Goal: Information Seeking & Learning: Learn about a topic

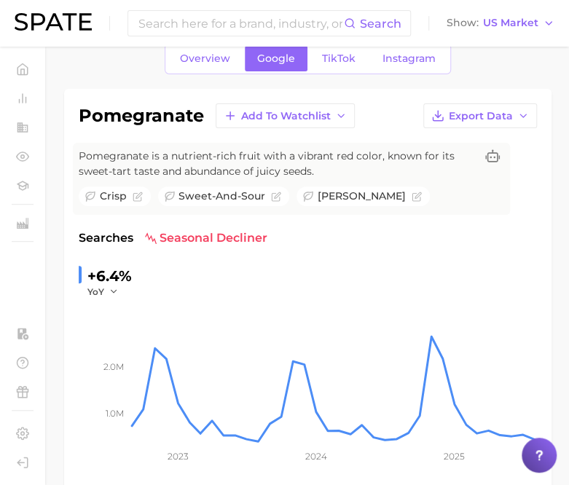
scroll to position [73, 0]
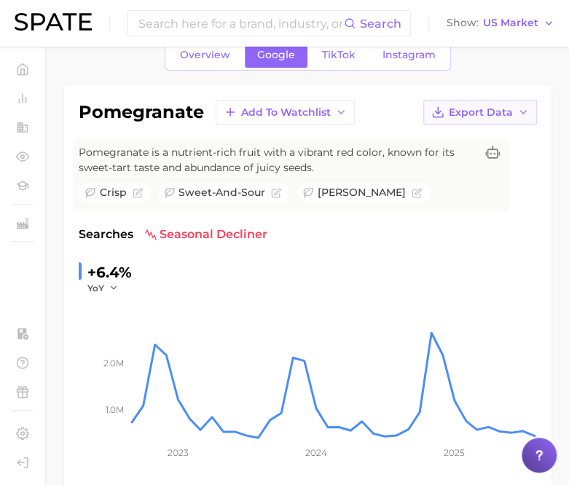
click at [520, 114] on icon "button" at bounding box center [523, 112] width 12 height 12
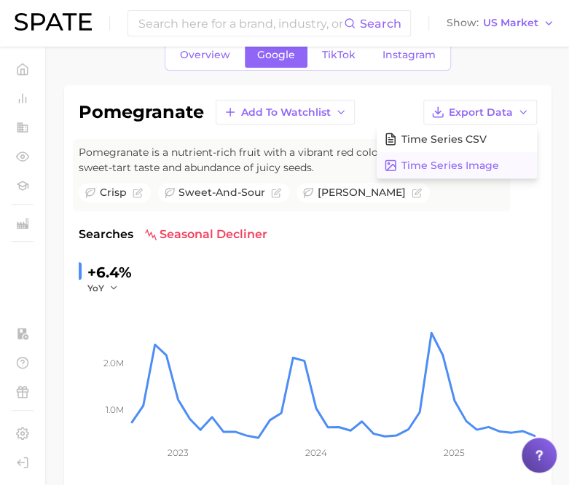
click at [490, 165] on span "Time Series Image" at bounding box center [451, 166] width 98 height 12
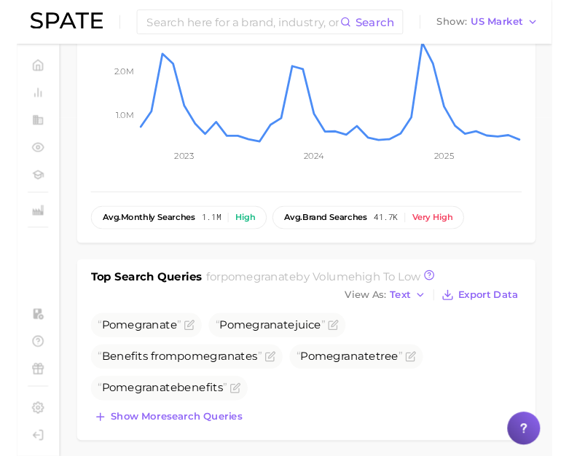
scroll to position [361, 0]
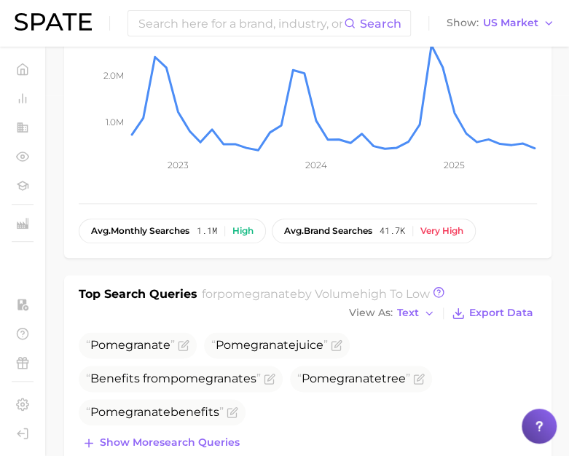
click at [64, 225] on div "pomegranate Add to Watchlist Export Data Pomegranate is a nutrient-rich fruit w…" at bounding box center [308, 27] width 488 height 461
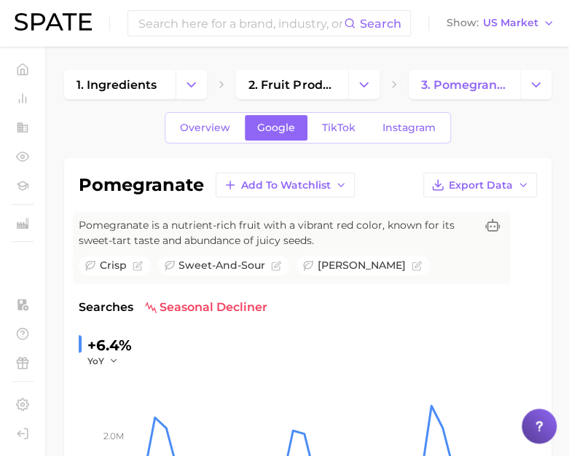
scroll to position [1, 0]
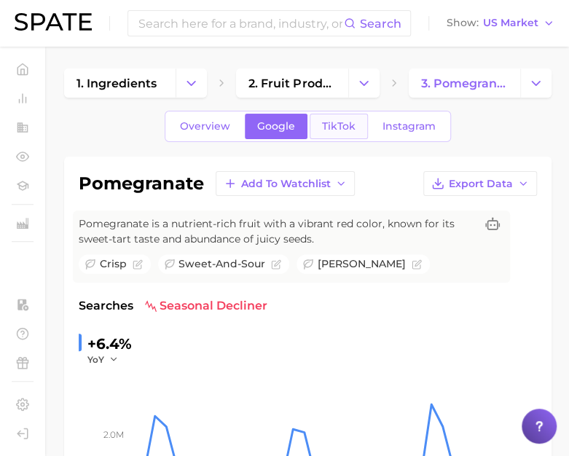
click at [350, 132] on link "TikTok" at bounding box center [339, 127] width 58 height 26
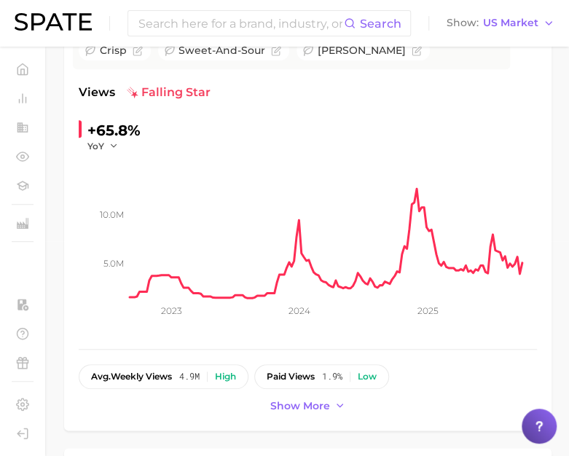
scroll to position [216, 0]
click at [285, 407] on span "Show more" at bounding box center [300, 405] width 60 height 12
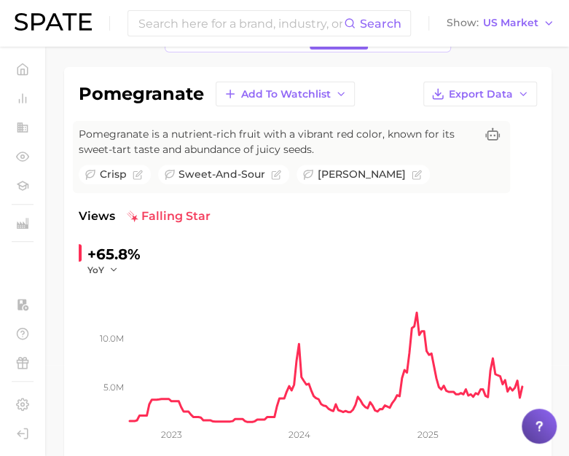
scroll to position [87, 0]
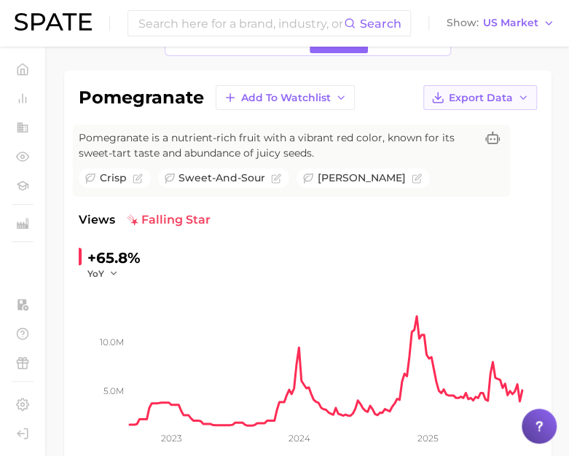
click at [525, 93] on icon "button" at bounding box center [523, 98] width 12 height 12
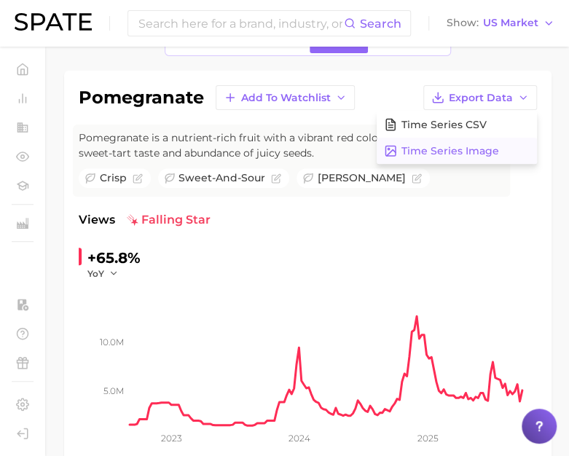
click at [504, 147] on button "Time Series Image" at bounding box center [457, 151] width 160 height 26
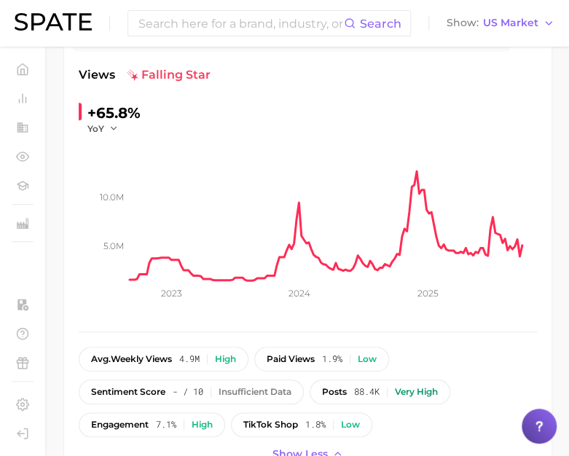
scroll to position [0, 0]
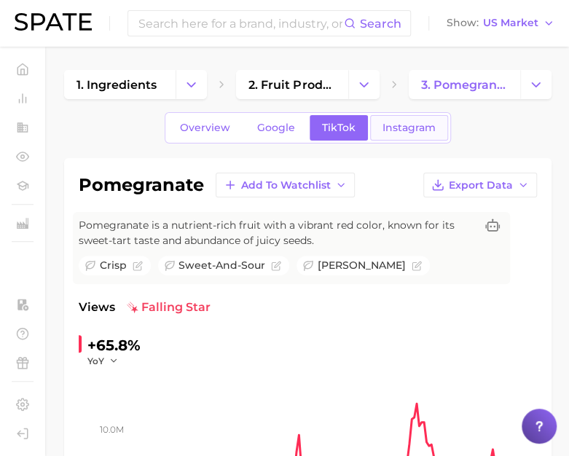
click at [401, 129] on span "Instagram" at bounding box center [409, 128] width 53 height 12
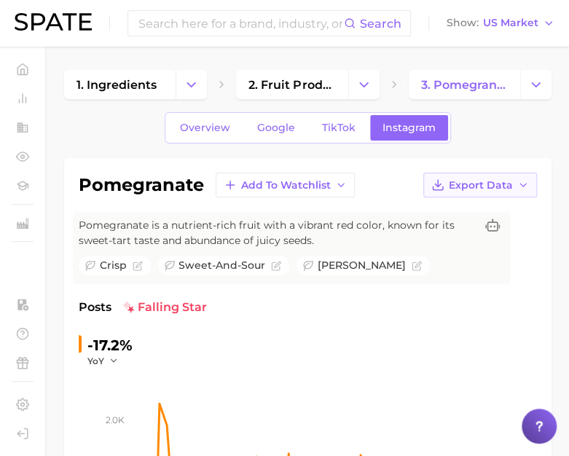
click at [523, 186] on icon "button" at bounding box center [523, 185] width 12 height 12
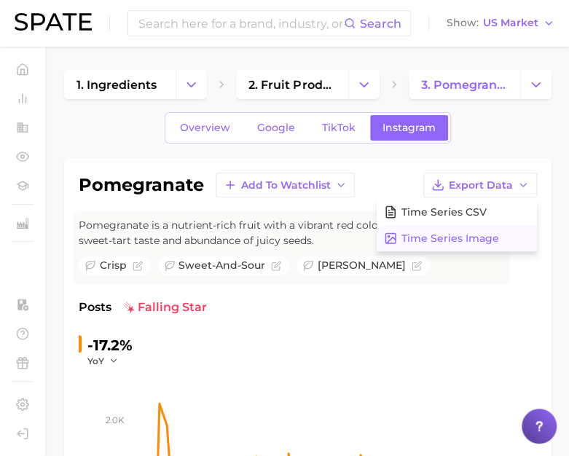
click at [488, 243] on span "Time Series Image" at bounding box center [451, 239] width 98 height 12
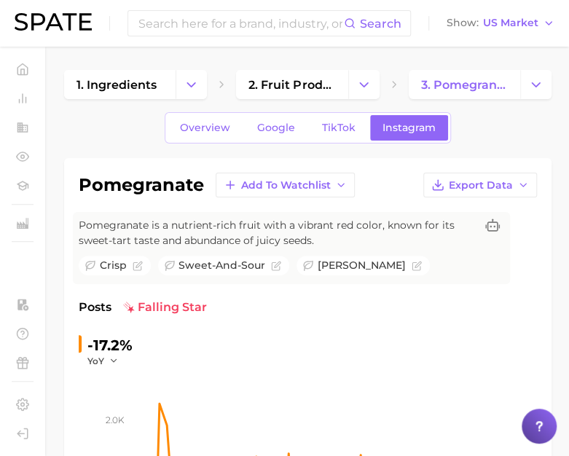
click at [133, 127] on div "Overview Google TikTok Instagram" at bounding box center [308, 127] width 488 height 31
click at [189, 26] on input at bounding box center [240, 23] width 207 height 25
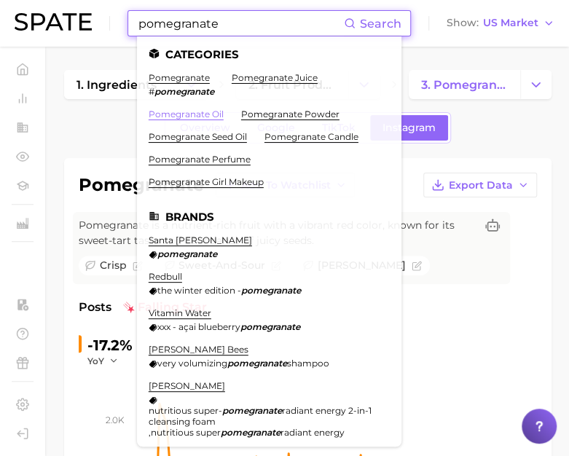
type input "pomegranate"
click at [212, 113] on link "pomegranate oil" at bounding box center [186, 114] width 75 height 11
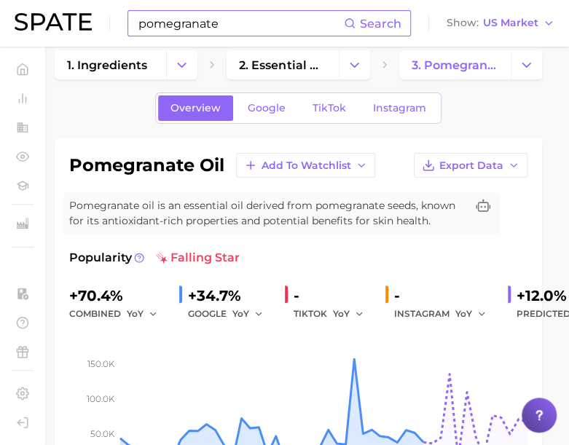
scroll to position [20, 9]
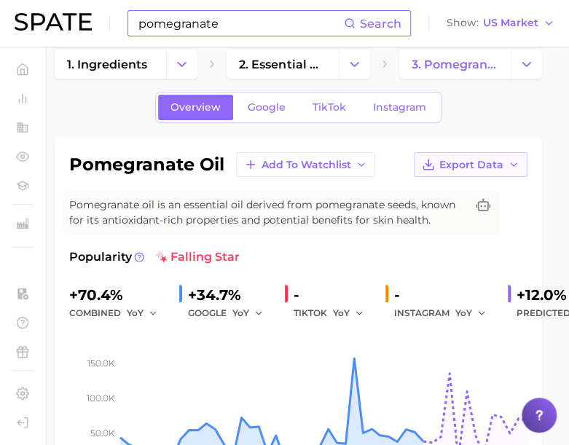
click at [515, 167] on icon "button" at bounding box center [514, 165] width 12 height 12
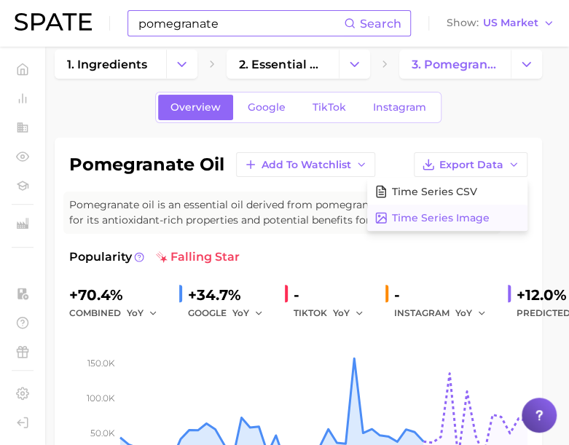
click at [484, 214] on span "Time Series Image" at bounding box center [441, 218] width 98 height 12
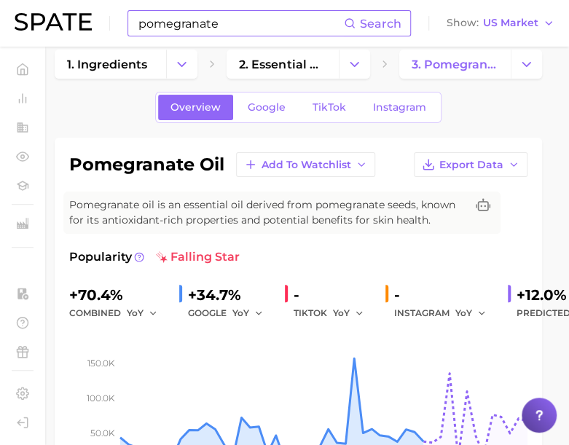
click at [115, 117] on div "Overview Google TikTok Instagram" at bounding box center [299, 107] width 488 height 31
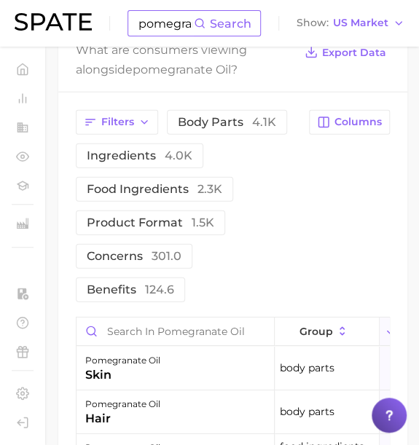
scroll to position [793, 0]
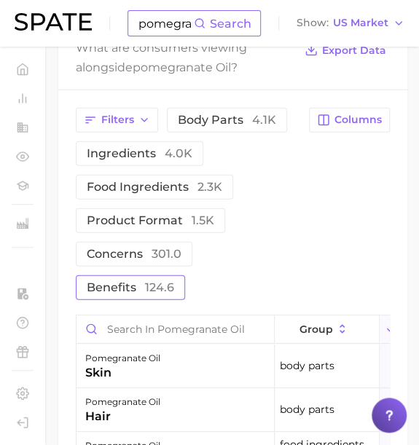
click at [155, 294] on span "124.6" at bounding box center [159, 288] width 29 height 14
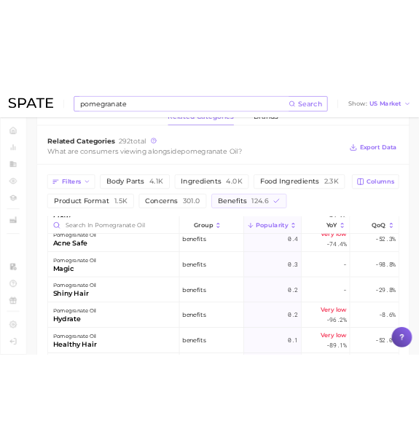
scroll to position [711, 0]
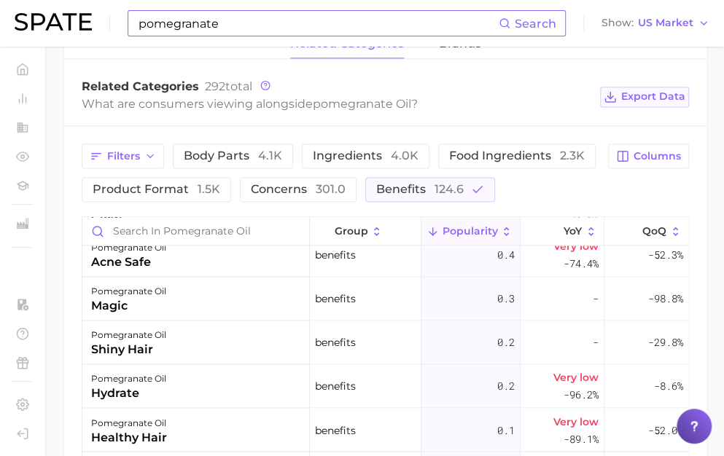
click at [643, 100] on span "Export Data" at bounding box center [653, 96] width 64 height 12
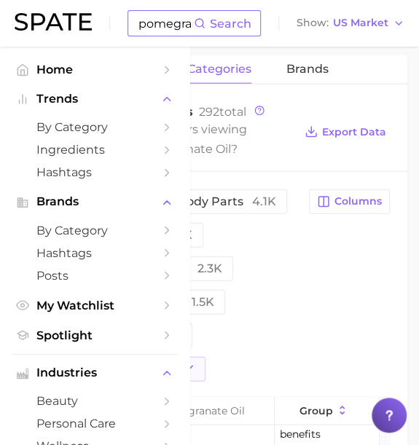
scroll to position [0, 152]
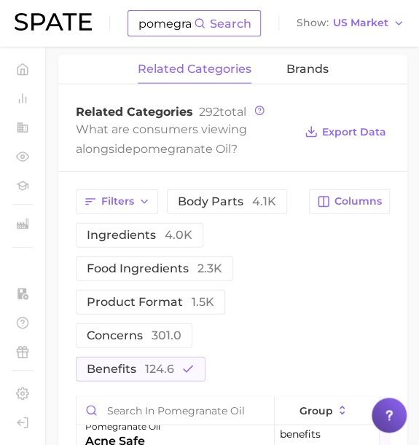
click at [71, 74] on div "pomegranate oil Add to Watchlist Export Data Pomegranate oil is an essential oi…" at bounding box center [232, 153] width 349 height 1413
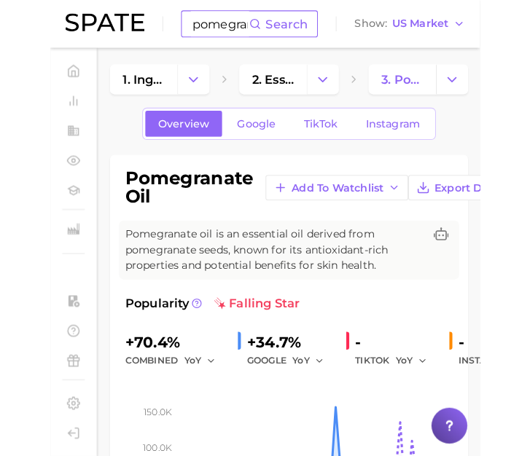
scroll to position [0, 0]
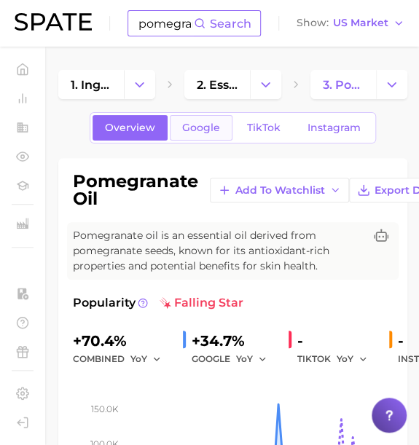
click at [203, 126] on span "Google" at bounding box center [201, 128] width 38 height 12
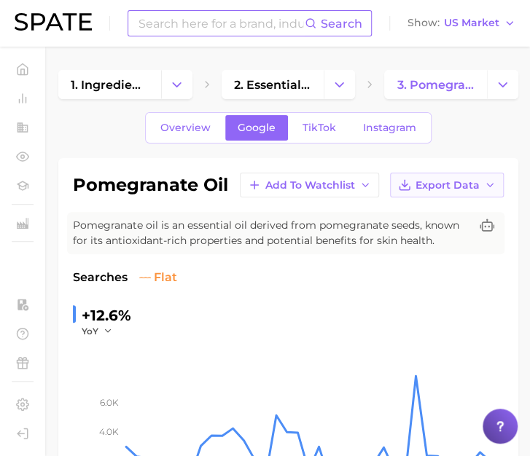
click at [484, 181] on icon "button" at bounding box center [490, 185] width 12 height 12
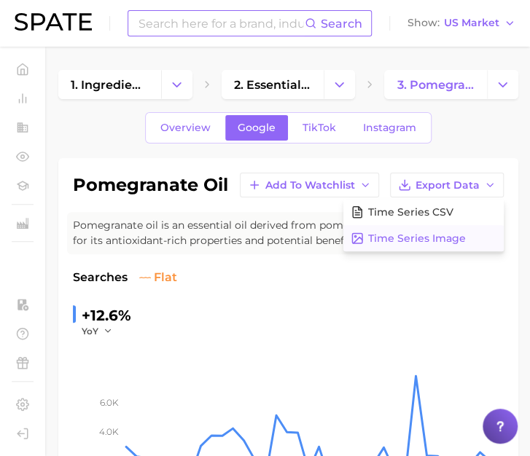
click at [448, 228] on button "Time Series Image" at bounding box center [423, 238] width 160 height 26
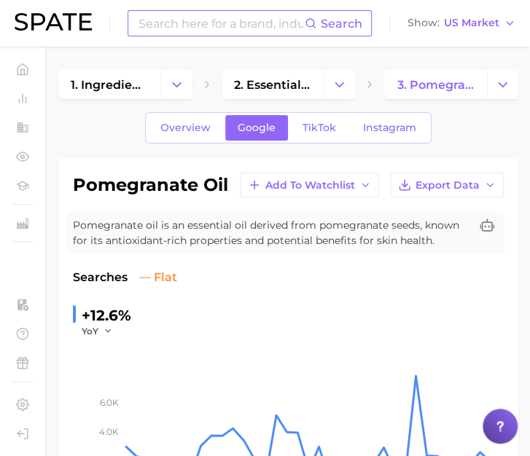
click at [311, 130] on span "TikTok" at bounding box center [319, 128] width 34 height 12
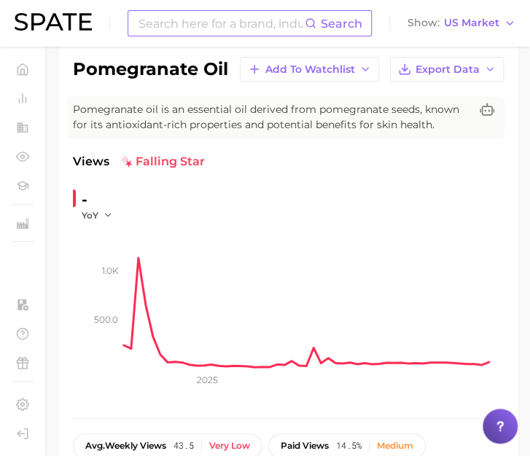
scroll to position [117, 0]
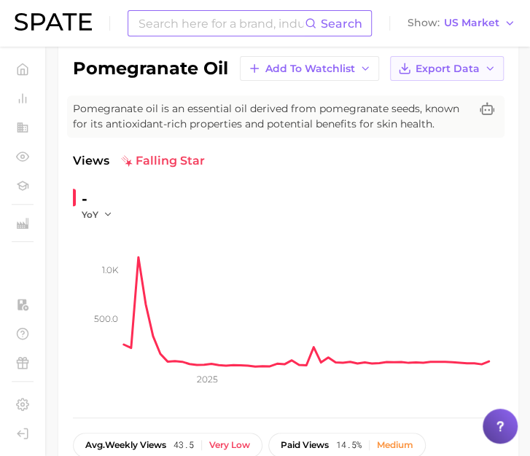
click at [490, 65] on icon "button" at bounding box center [490, 69] width 12 height 12
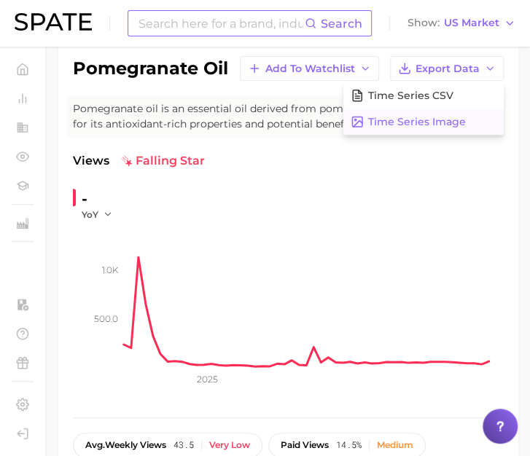
click at [468, 120] on button "Time Series Image" at bounding box center [423, 122] width 160 height 26
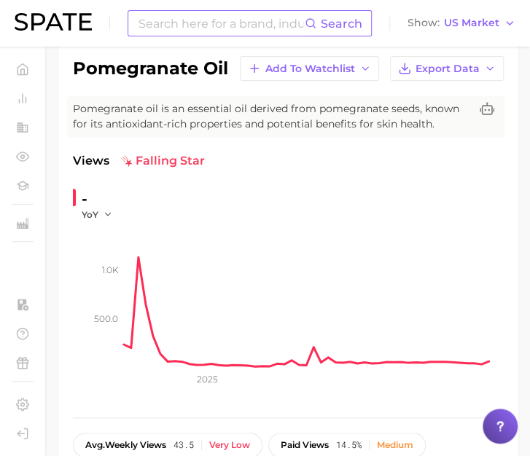
click at [63, 70] on div "pomegranate oil Add to Watchlist Export Data Pomegranate oil is an essential oi…" at bounding box center [288, 271] width 460 height 458
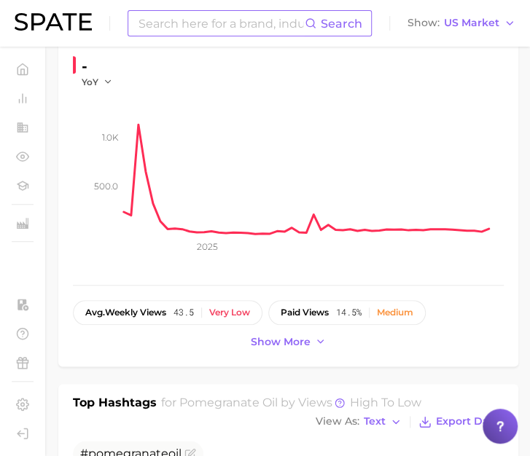
scroll to position [254, 0]
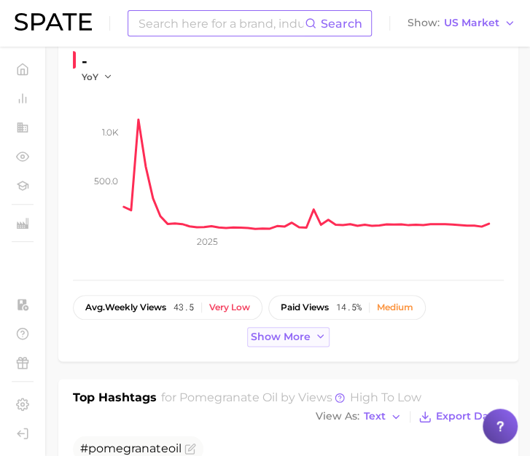
click at [267, 337] on span "Show more" at bounding box center [281, 337] width 60 height 12
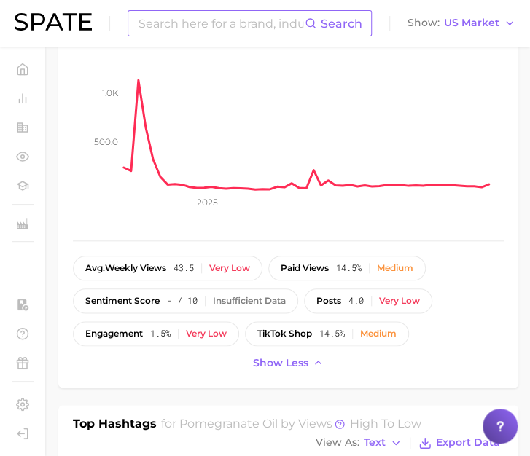
scroll to position [0, 0]
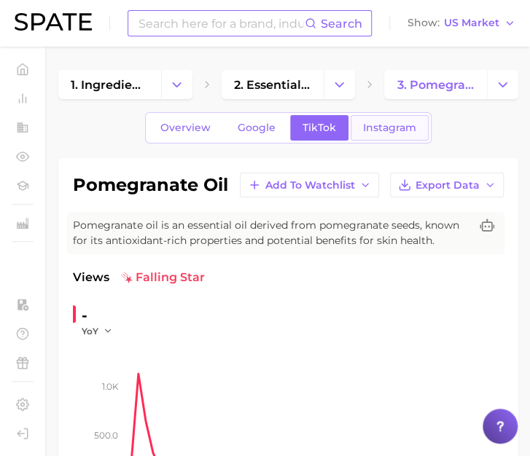
click at [402, 126] on span "Instagram" at bounding box center [389, 128] width 53 height 12
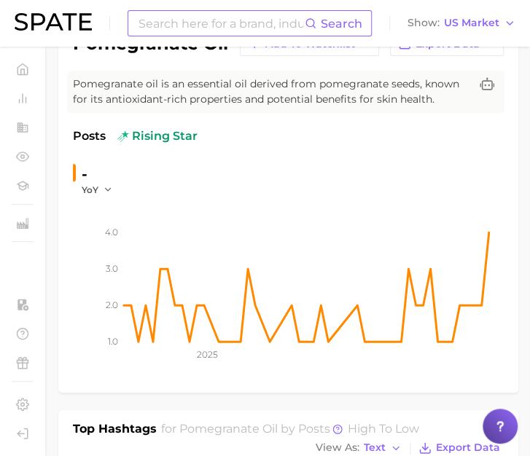
scroll to position [74, 0]
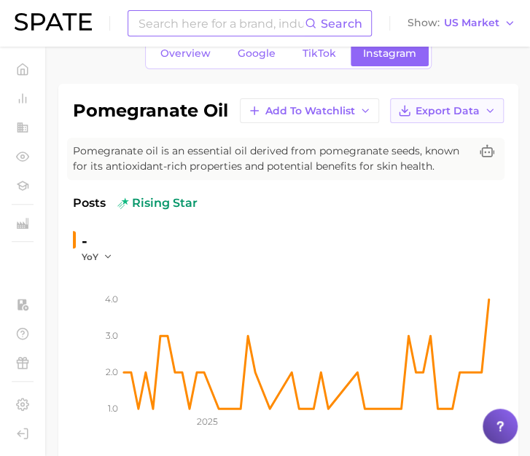
click at [482, 109] on button "Export Data" at bounding box center [447, 110] width 114 height 25
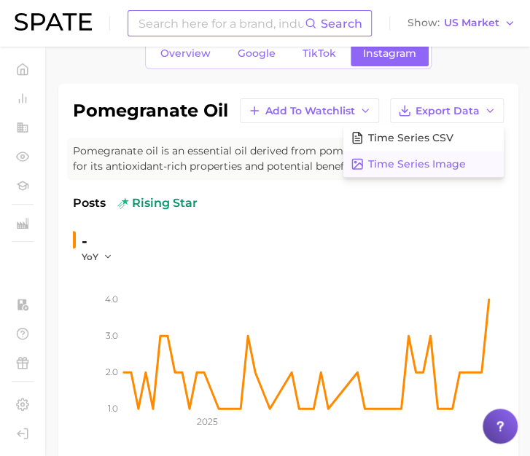
click at [438, 159] on span "Time Series Image" at bounding box center [417, 164] width 98 height 12
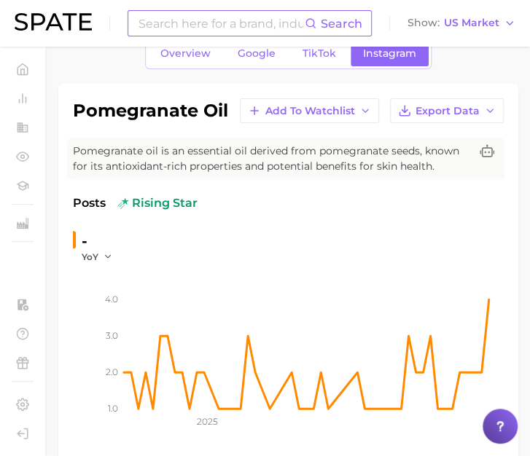
click at [118, 64] on div "Overview Google TikTok Instagram" at bounding box center [288, 53] width 460 height 31
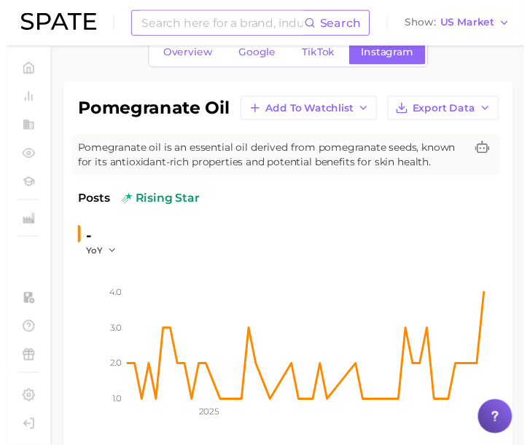
scroll to position [0, 0]
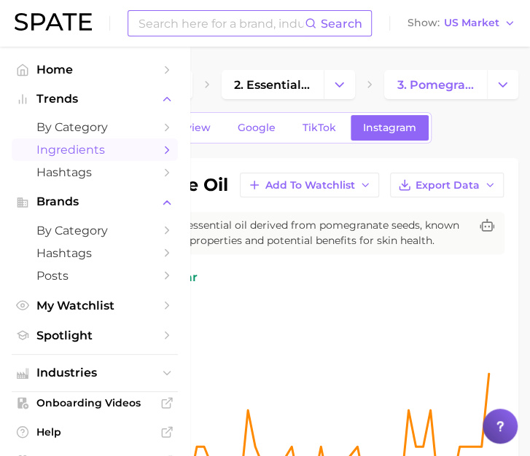
click at [160, 147] on icon "Sidebar" at bounding box center [166, 150] width 13 height 13
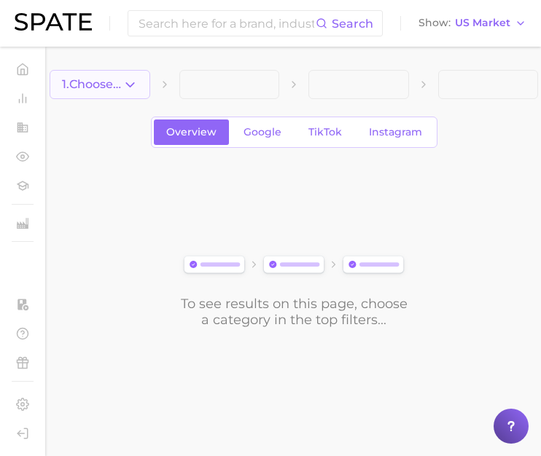
click at [117, 94] on button "1. Choose Category" at bounding box center [100, 84] width 101 height 29
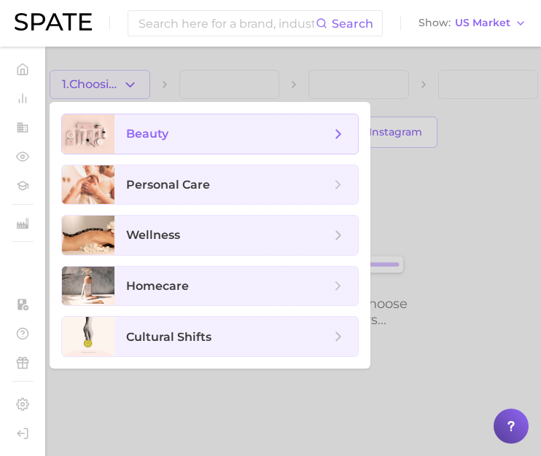
click at [138, 128] on span "beauty" at bounding box center [147, 134] width 42 height 14
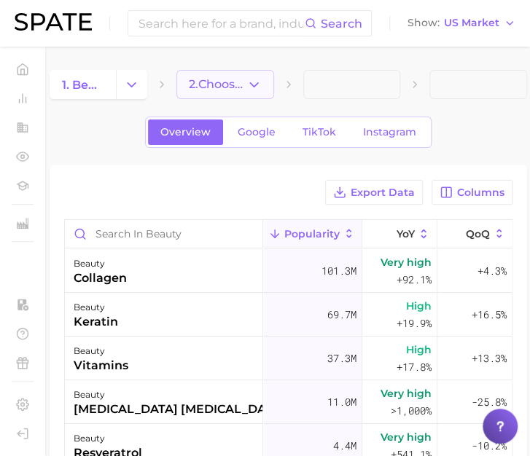
click at [225, 87] on span "2. Choose Category" at bounding box center [218, 84] width 58 height 13
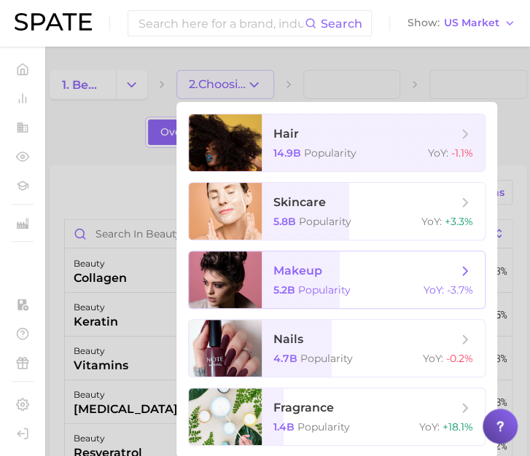
click at [422, 282] on span "makeup 5.2b Popularity YoY : -3.7%" at bounding box center [373, 279] width 223 height 57
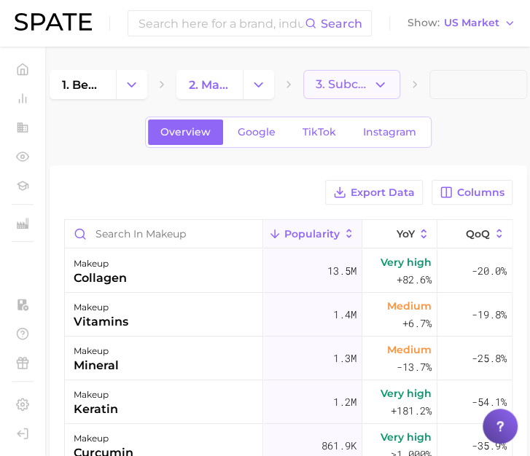
click at [369, 88] on span "3. Subcategory" at bounding box center [345, 84] width 58 height 13
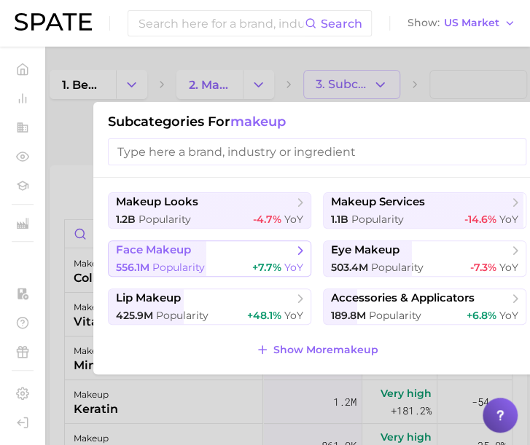
click at [236, 262] on div "556.1m Popularity +7.7% YoY" at bounding box center [209, 268] width 187 height 14
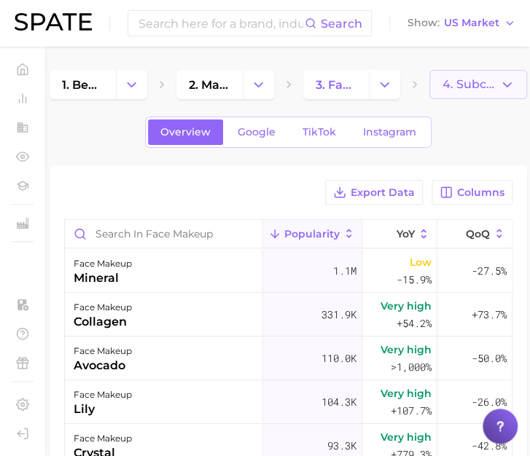
click at [482, 85] on span "4. Subcategory" at bounding box center [471, 84] width 58 height 13
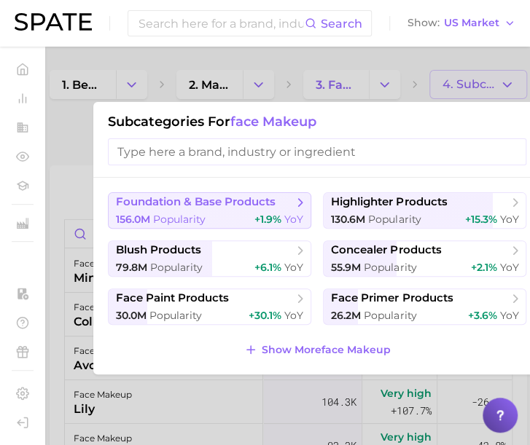
click at [237, 211] on button "foundation & base products 156.0m Popularity +1.9% YoY" at bounding box center [209, 210] width 203 height 36
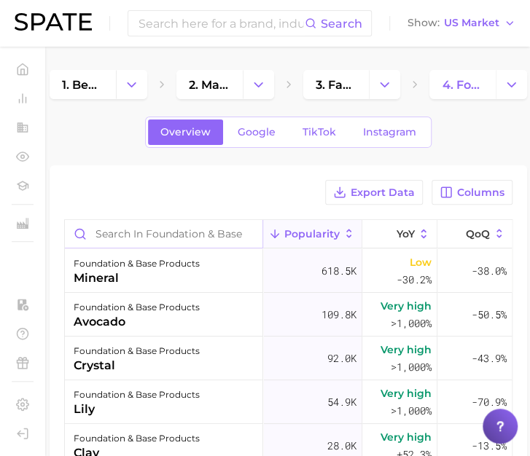
click at [187, 233] on input "Search in foundation & base products" at bounding box center [164, 234] width 198 height 28
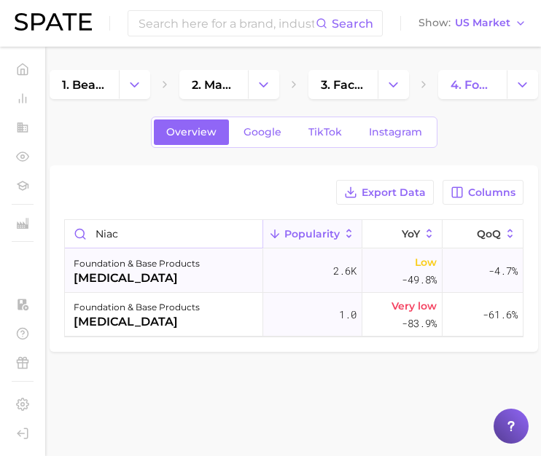
type input "niac"
click at [155, 280] on div "niacinamide" at bounding box center [137, 278] width 126 height 17
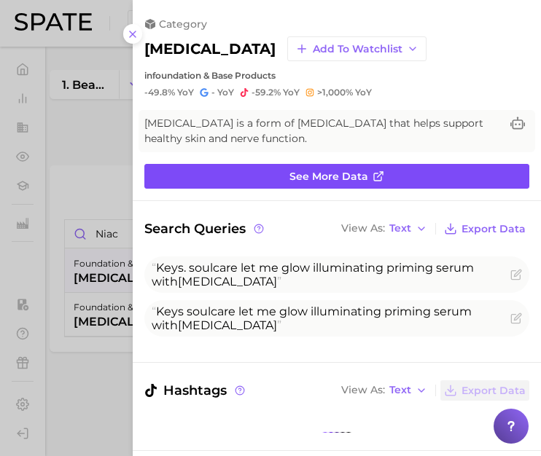
click at [238, 179] on link "See more data" at bounding box center [336, 176] width 385 height 25
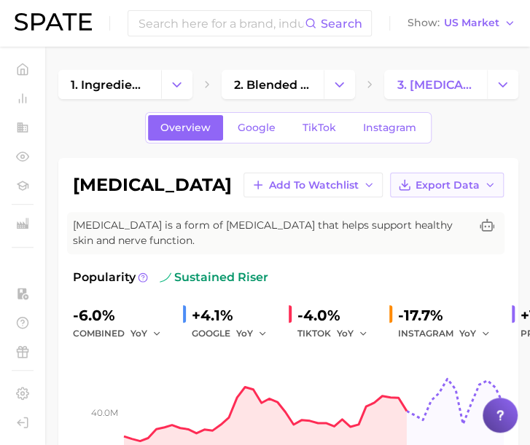
click at [499, 179] on button "Export Data" at bounding box center [447, 185] width 114 height 25
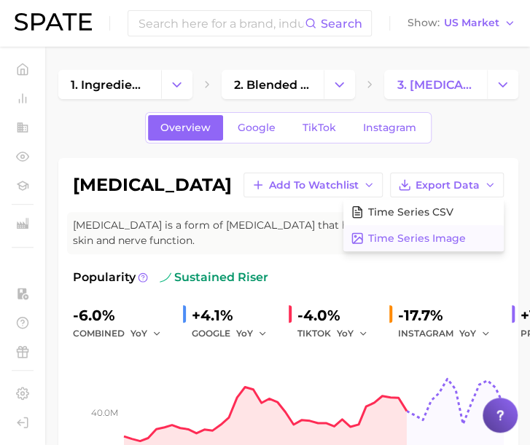
click at [435, 238] on span "Time Series Image" at bounding box center [417, 239] width 98 height 12
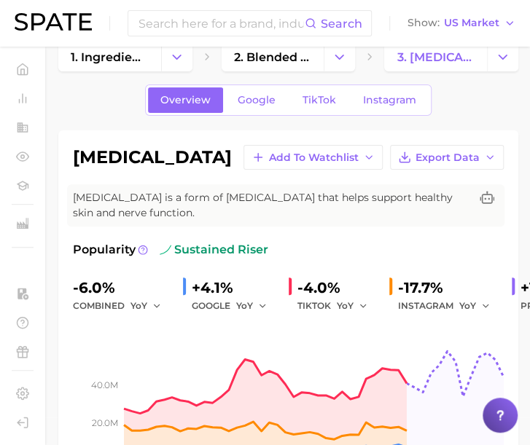
scroll to position [28, 0]
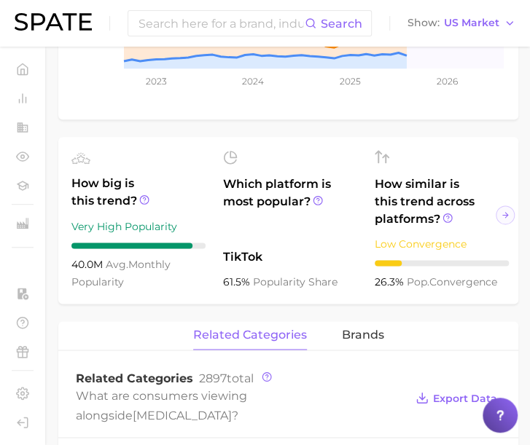
scroll to position [421, 0]
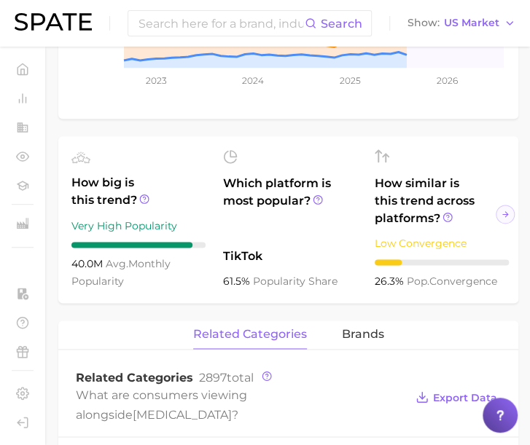
click at [230, 262] on div "Which platform is most popular? TikTok 61.5% popularity share" at bounding box center [290, 219] width 134 height 141
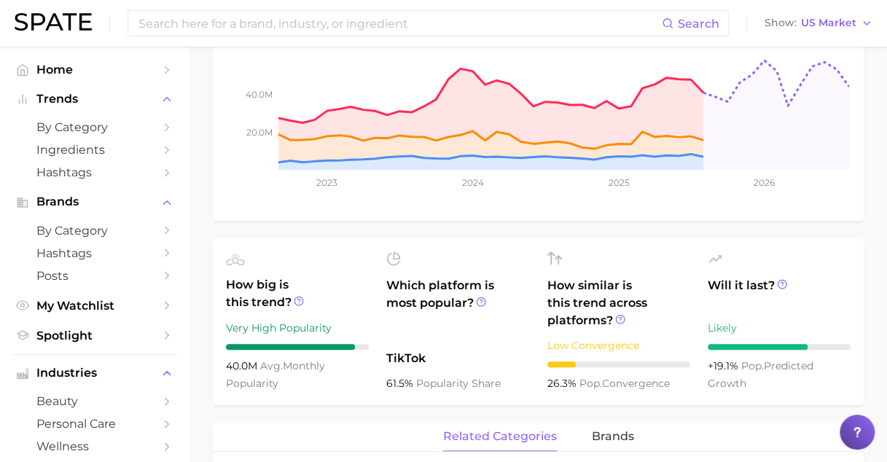
scroll to position [319, 0]
